Goal: Task Accomplishment & Management: Use online tool/utility

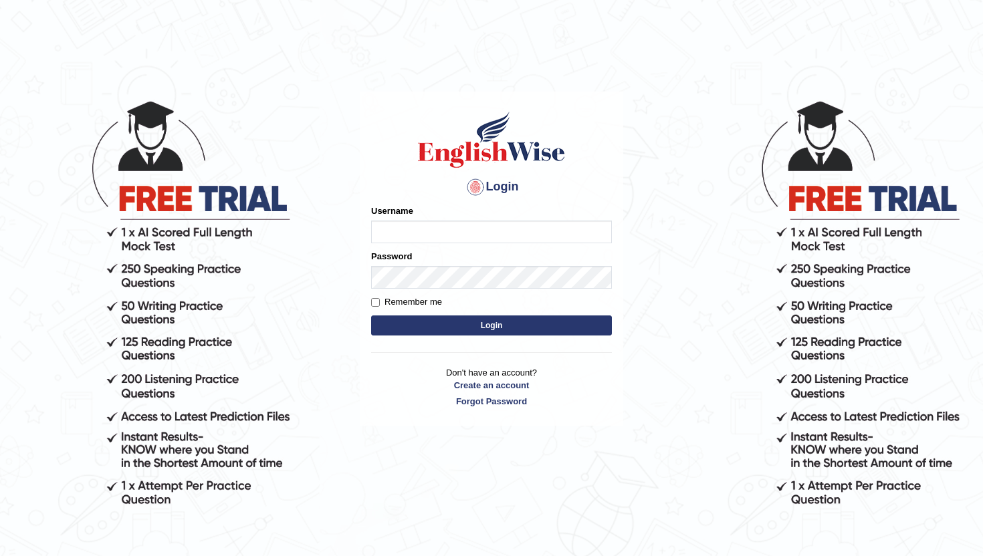
click at [572, 227] on input "Username" at bounding box center [491, 232] width 241 height 23
type input "lydiaN"
click at [451, 328] on button "Login" at bounding box center [491, 326] width 241 height 20
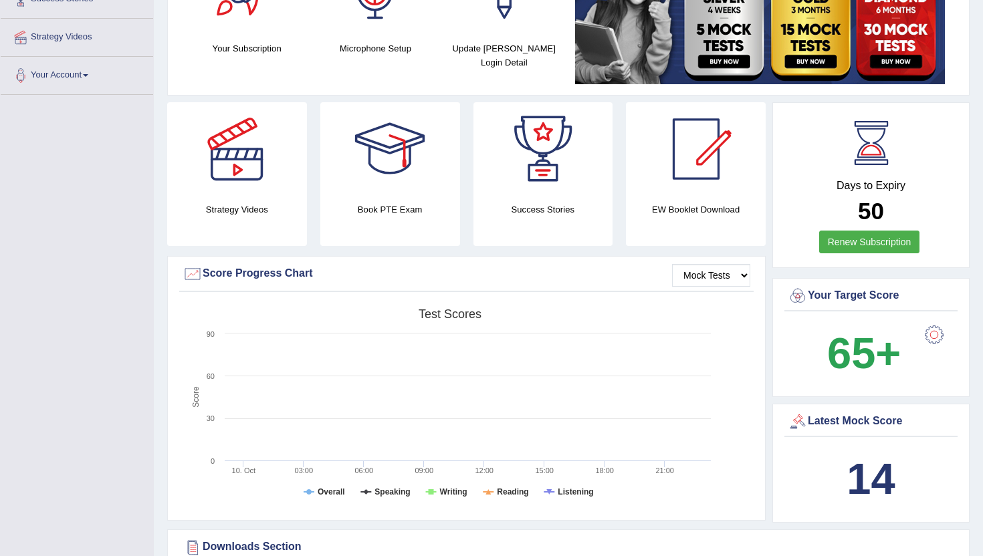
scroll to position [243, 0]
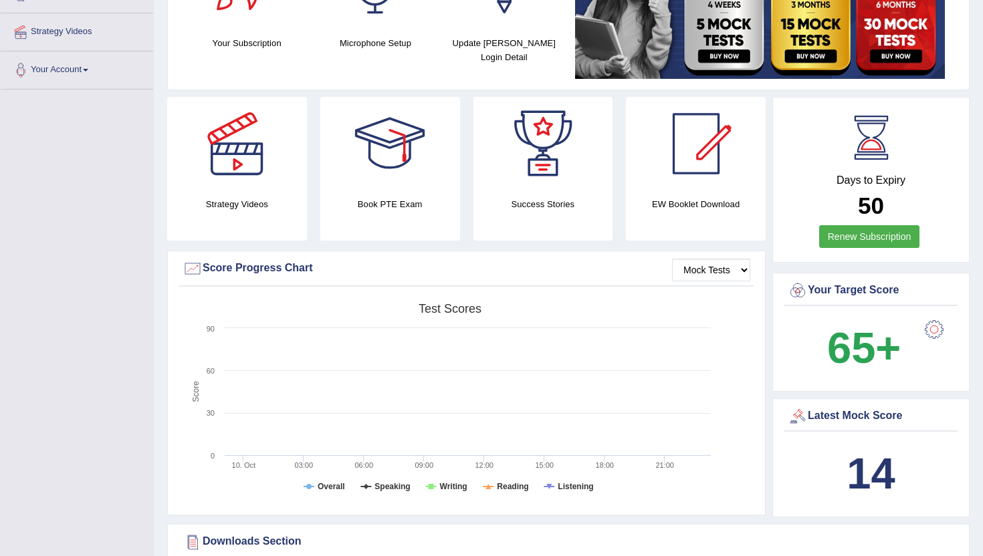
click at [451, 328] on rect at bounding box center [450, 400] width 535 height 207
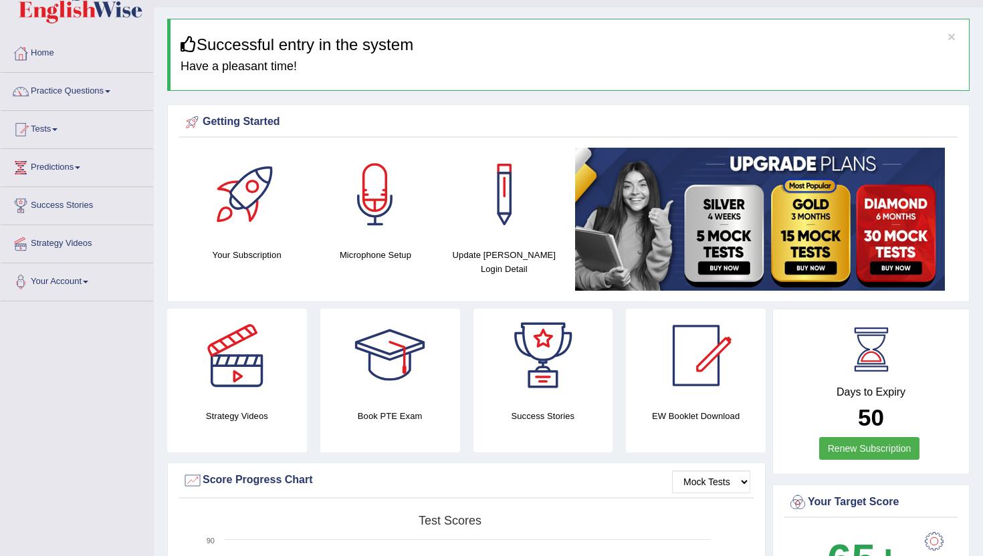
scroll to position [29, 0]
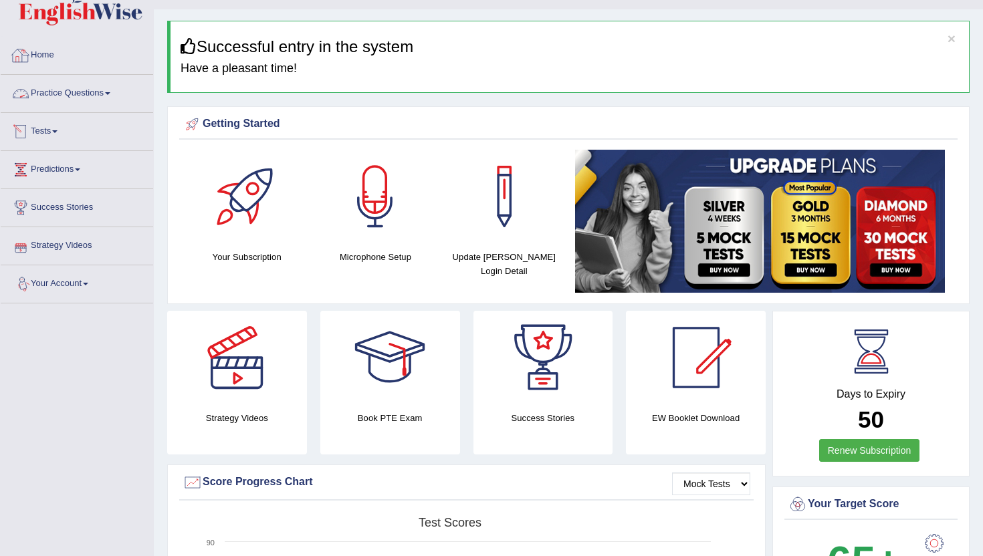
click at [94, 90] on link "Practice Questions" at bounding box center [77, 91] width 152 height 33
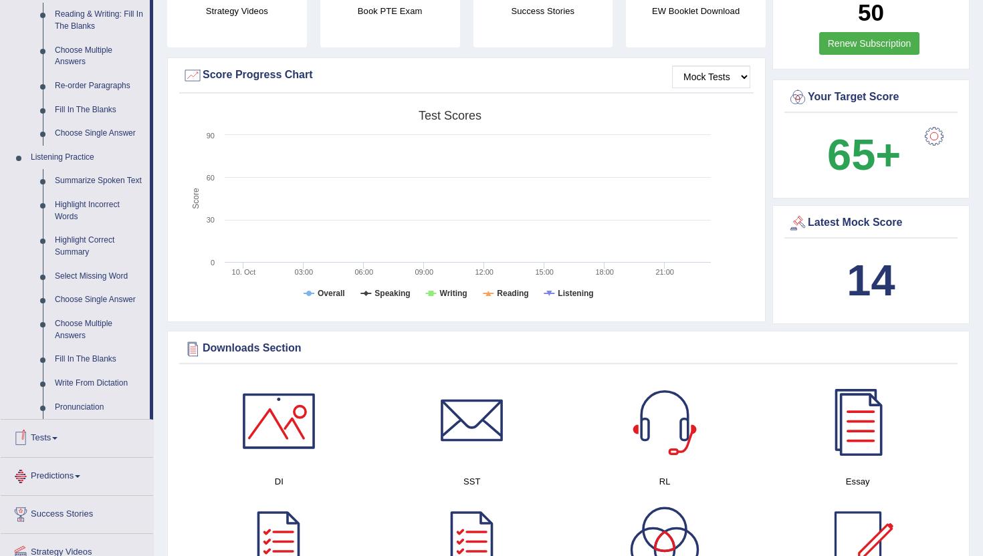
click at [90, 451] on link "Tests" at bounding box center [77, 436] width 152 height 33
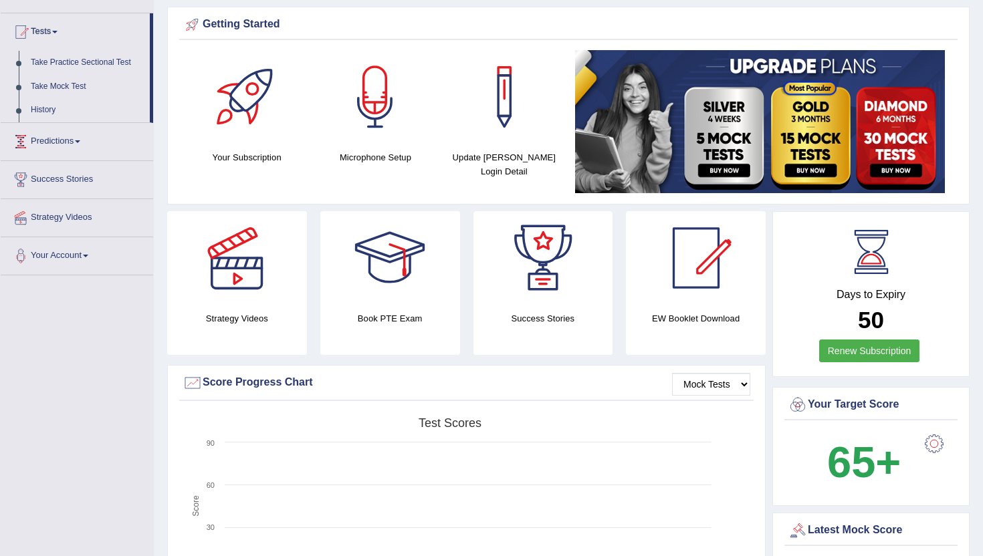
scroll to position [127, 0]
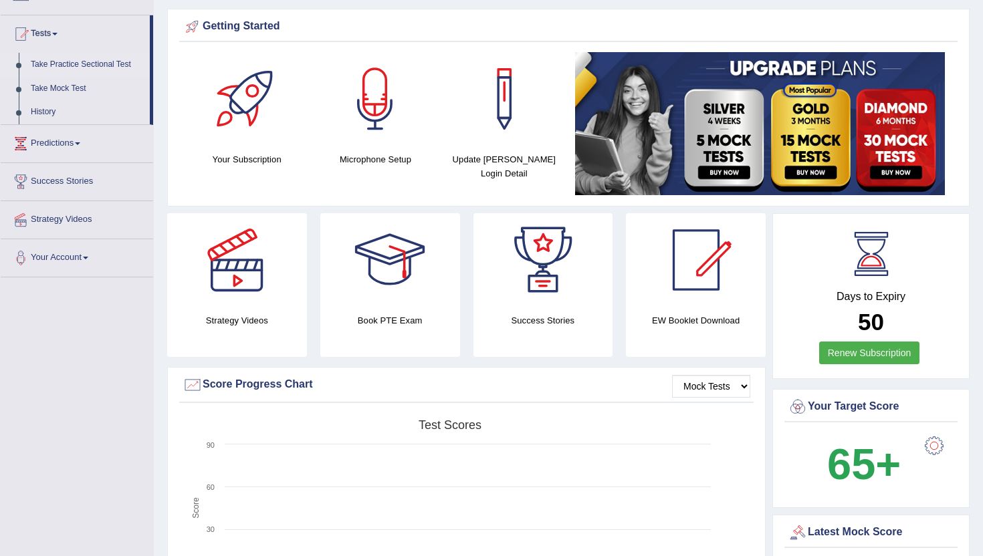
click at [106, 62] on link "Take Practice Sectional Test" at bounding box center [87, 65] width 125 height 24
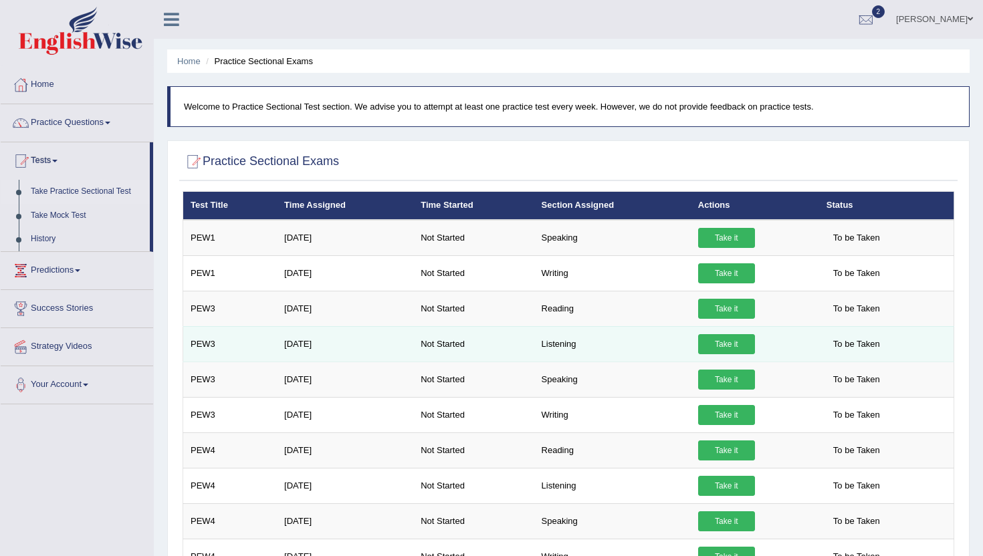
click at [721, 346] on link "Take it" at bounding box center [726, 344] width 57 height 20
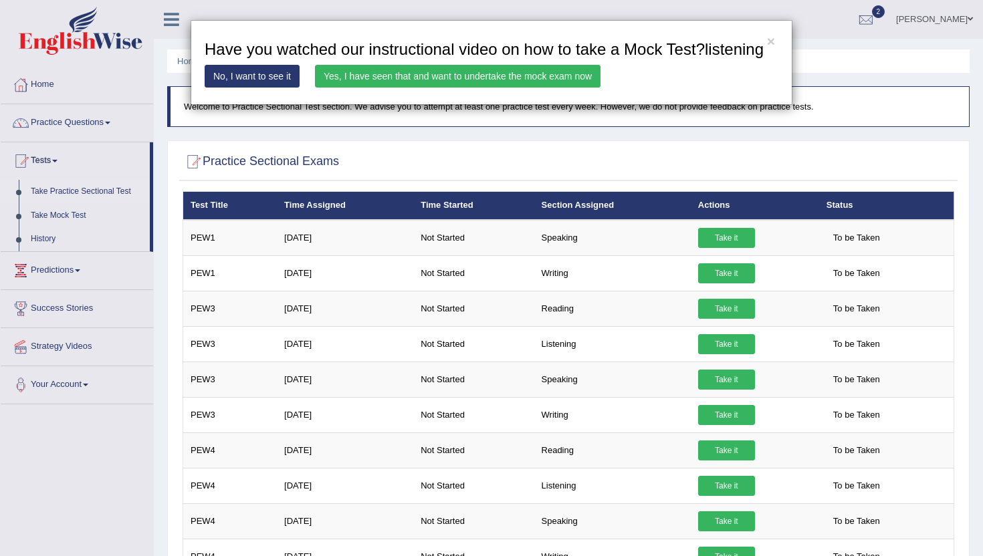
click at [534, 82] on div "× Have you watched our instructional video on how to take a Mock Test?listening…" at bounding box center [492, 62] width 602 height 85
click at [528, 88] on link "Yes, I have seen that and want to undertake the mock exam now" at bounding box center [458, 76] width 286 height 23
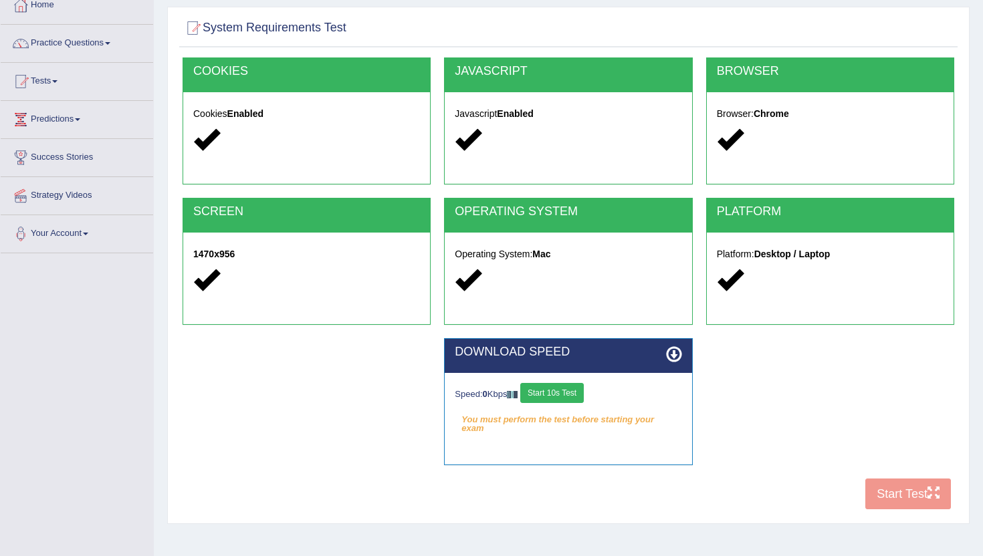
scroll to position [146, 0]
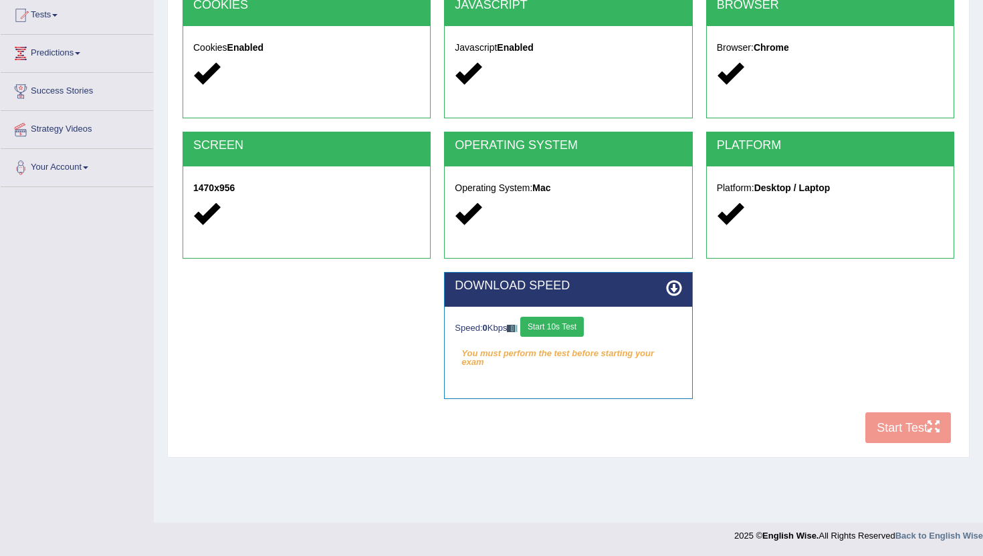
click at [553, 335] on button "Start 10s Test" at bounding box center [552, 327] width 64 height 20
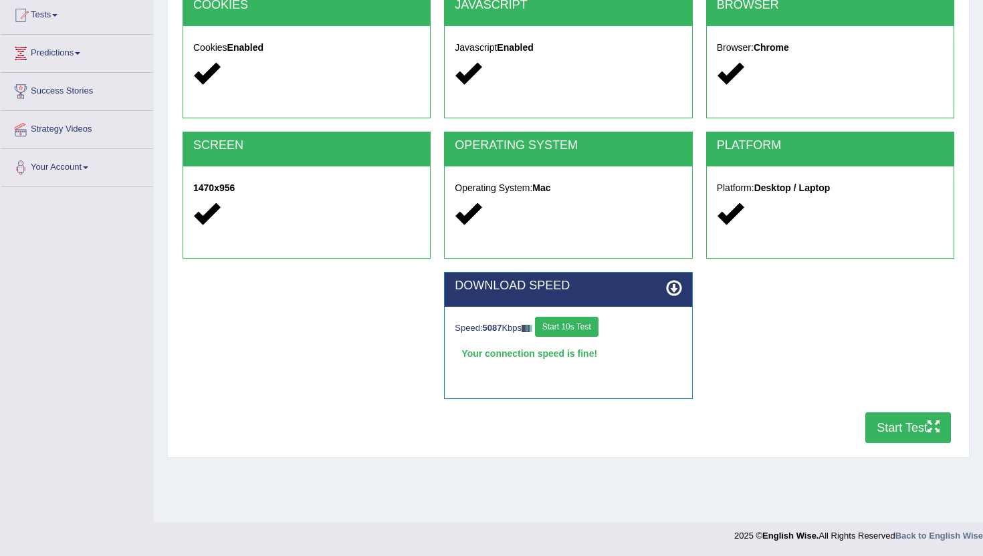
click at [906, 429] on button "Start Test" at bounding box center [908, 428] width 86 height 31
